Goal: Check status: Check status

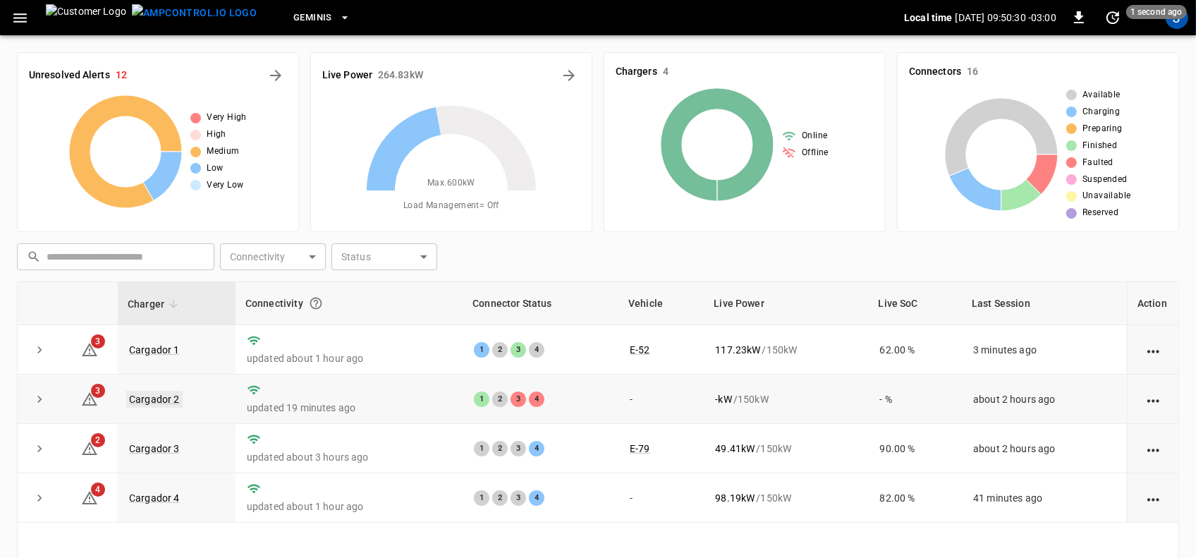
click at [142, 399] on link "Cargador 2" at bounding box center [154, 399] width 56 height 17
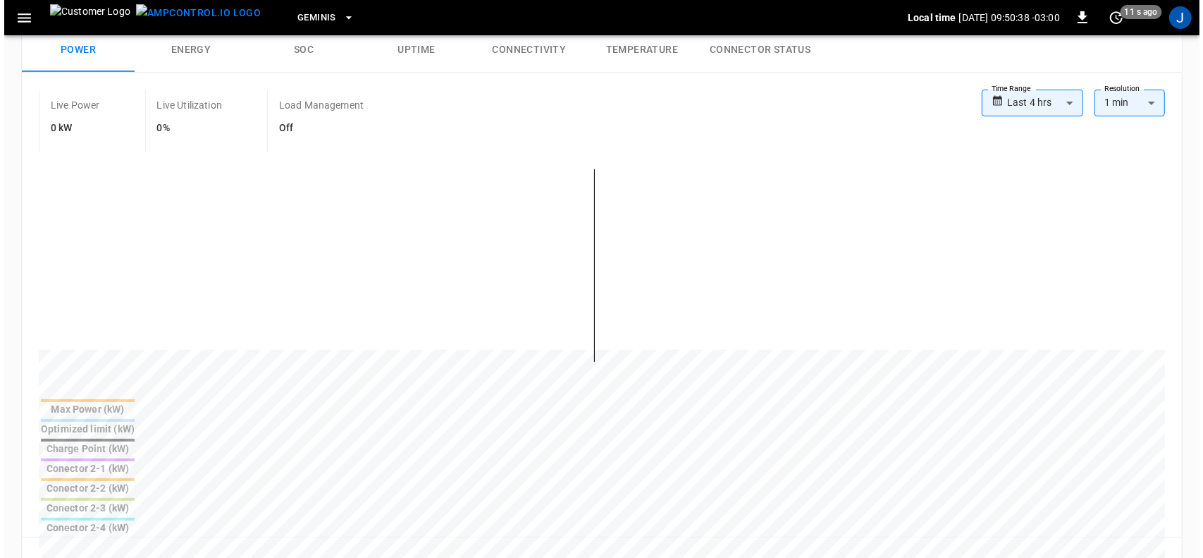
scroll to position [176, 0]
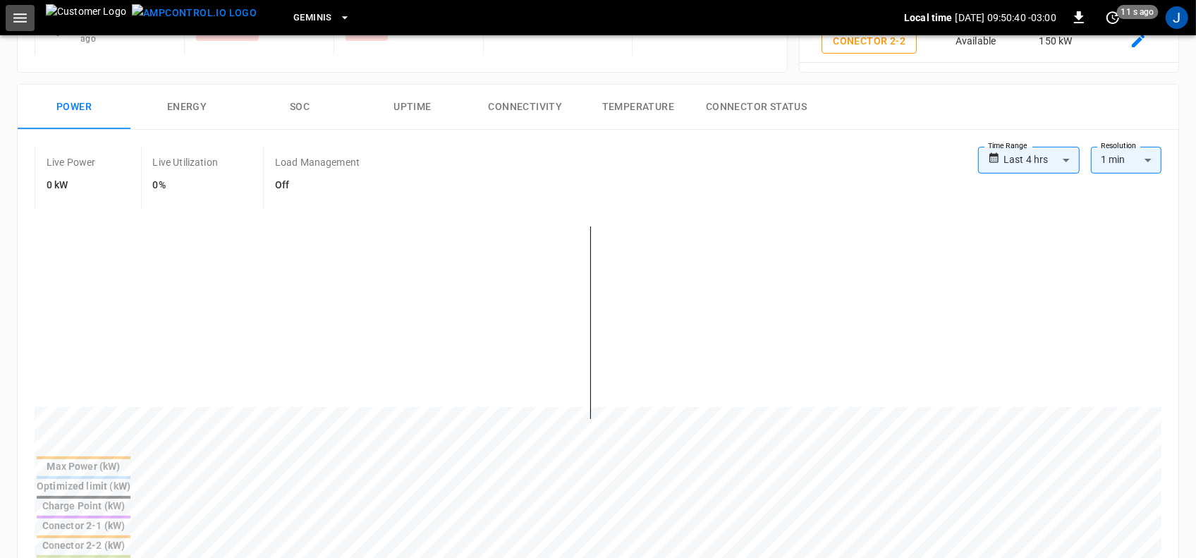
click at [18, 18] on icon "button" at bounding box center [20, 18] width 18 height 18
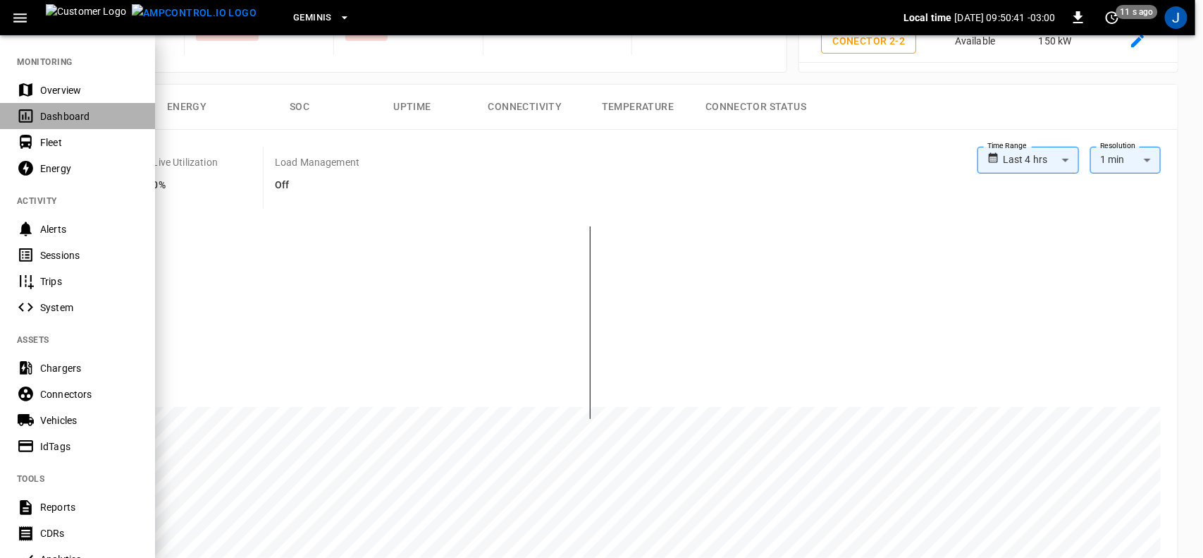
click at [53, 116] on div "Dashboard" at bounding box center [89, 116] width 98 height 14
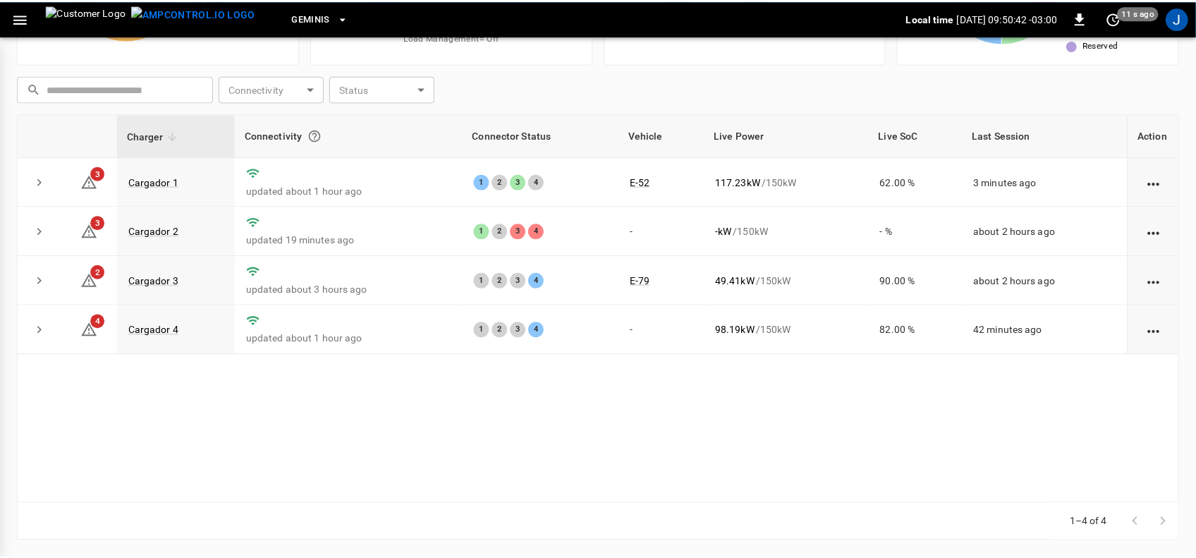
scroll to position [168, 0]
